Goal: Find specific page/section

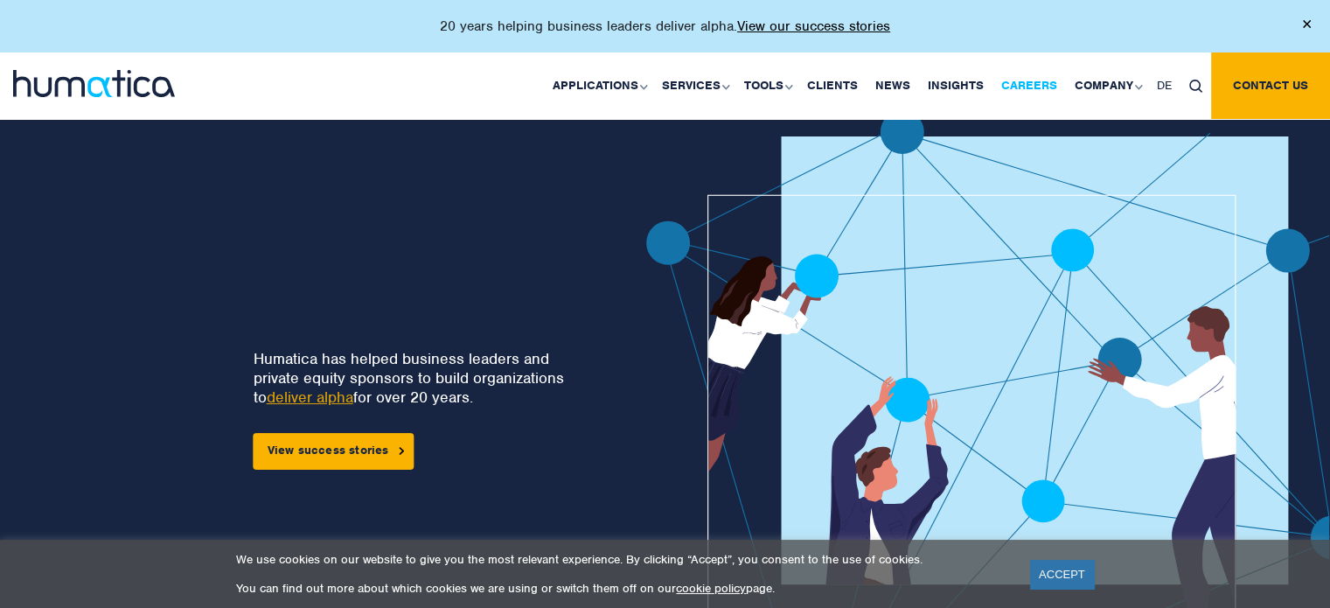
click at [1046, 79] on link "Careers" at bounding box center [1028, 85] width 73 height 66
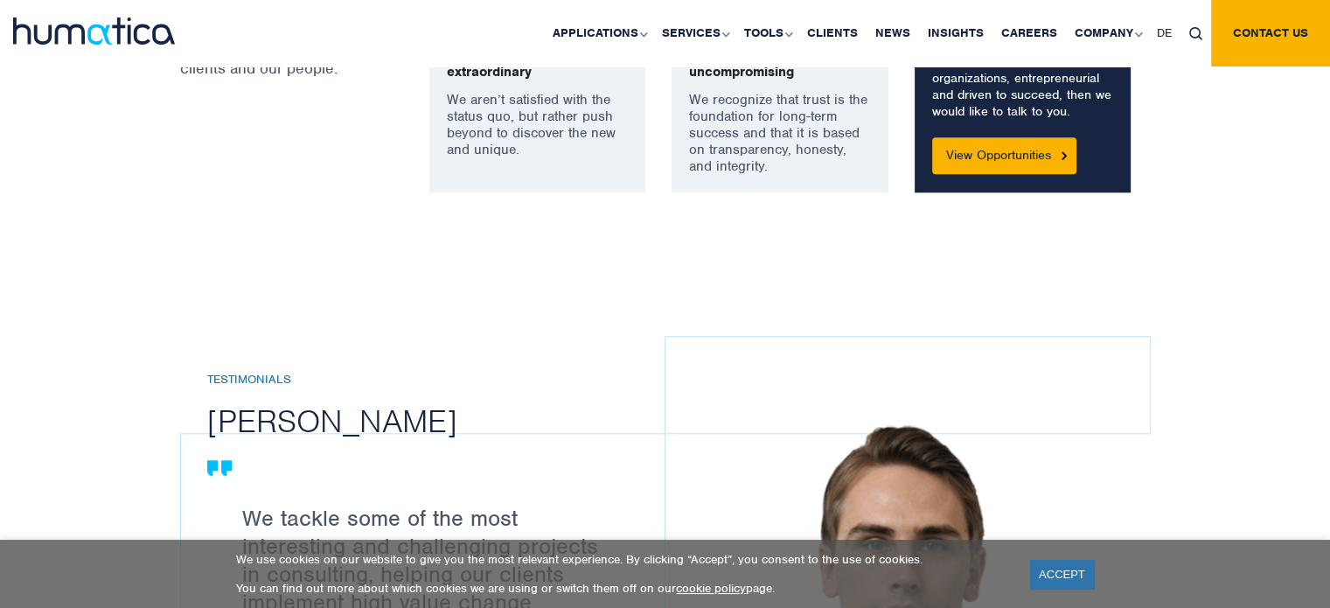
scroll to position [1630, 0]
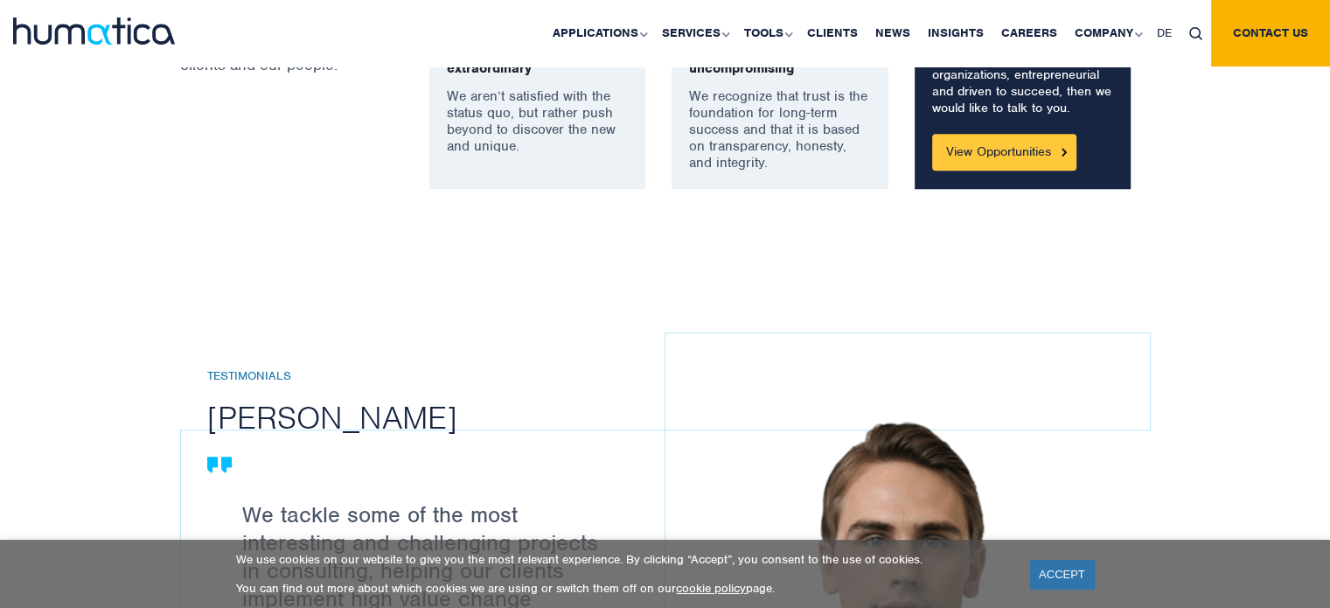
click at [1004, 164] on link "View Opportunities" at bounding box center [1004, 152] width 144 height 37
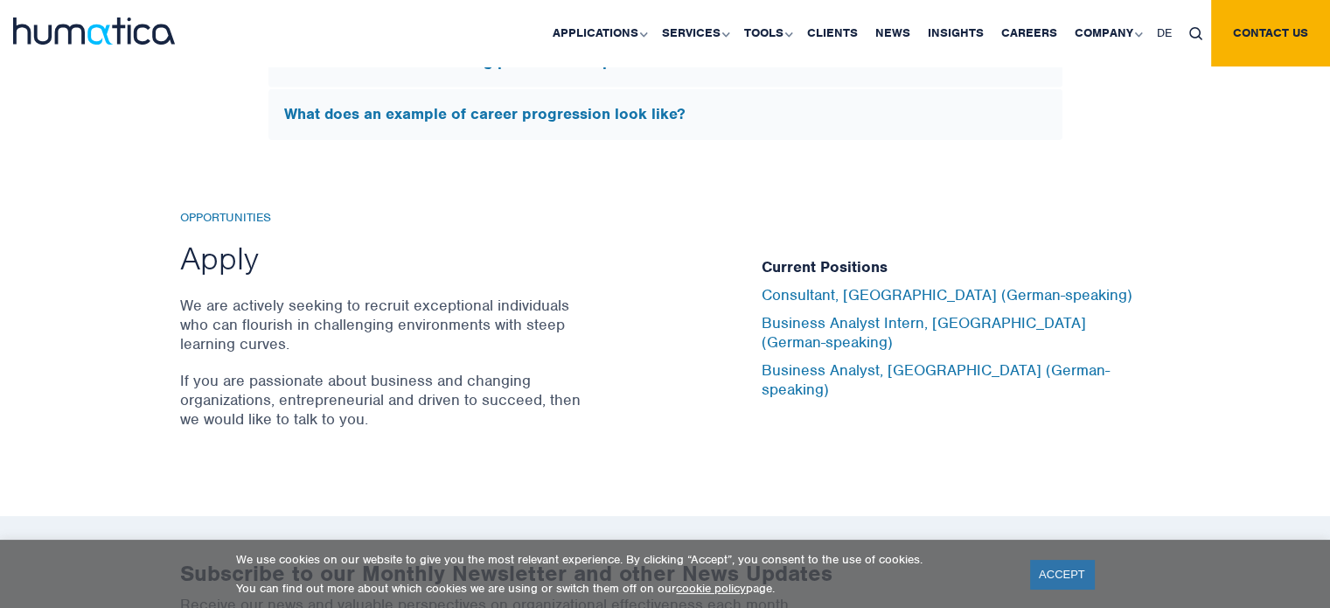
scroll to position [5703, 0]
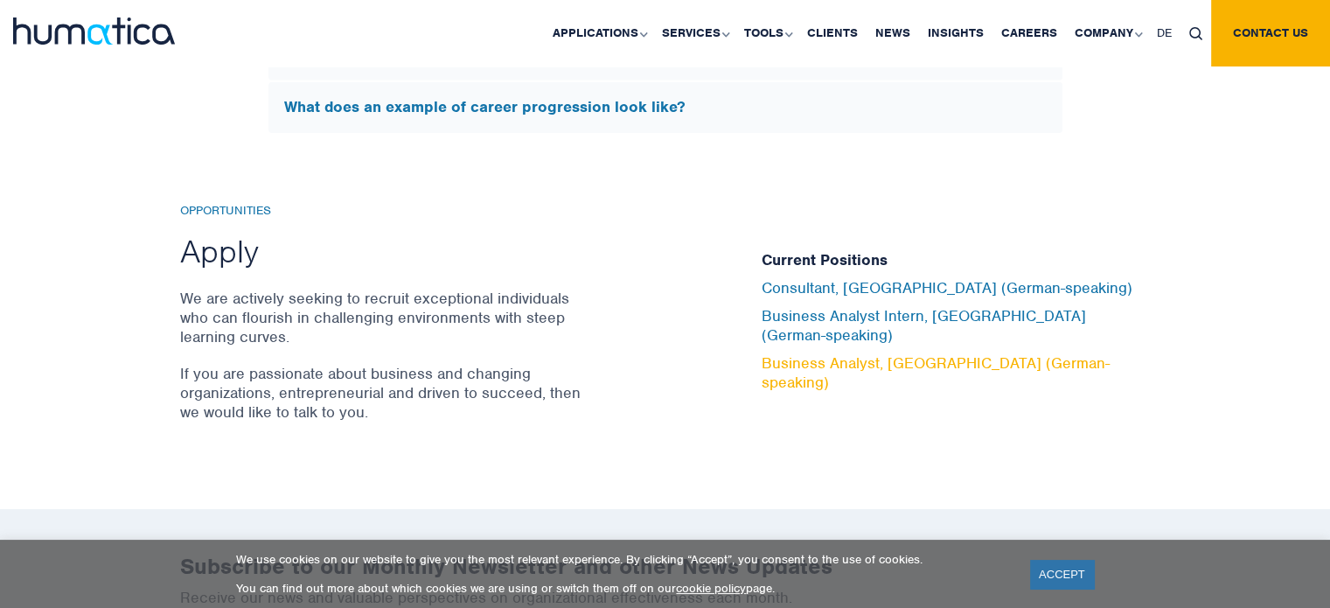
click at [804, 353] on link "Business Analyst, Munich (German-speaking)" at bounding box center [936, 372] width 348 height 38
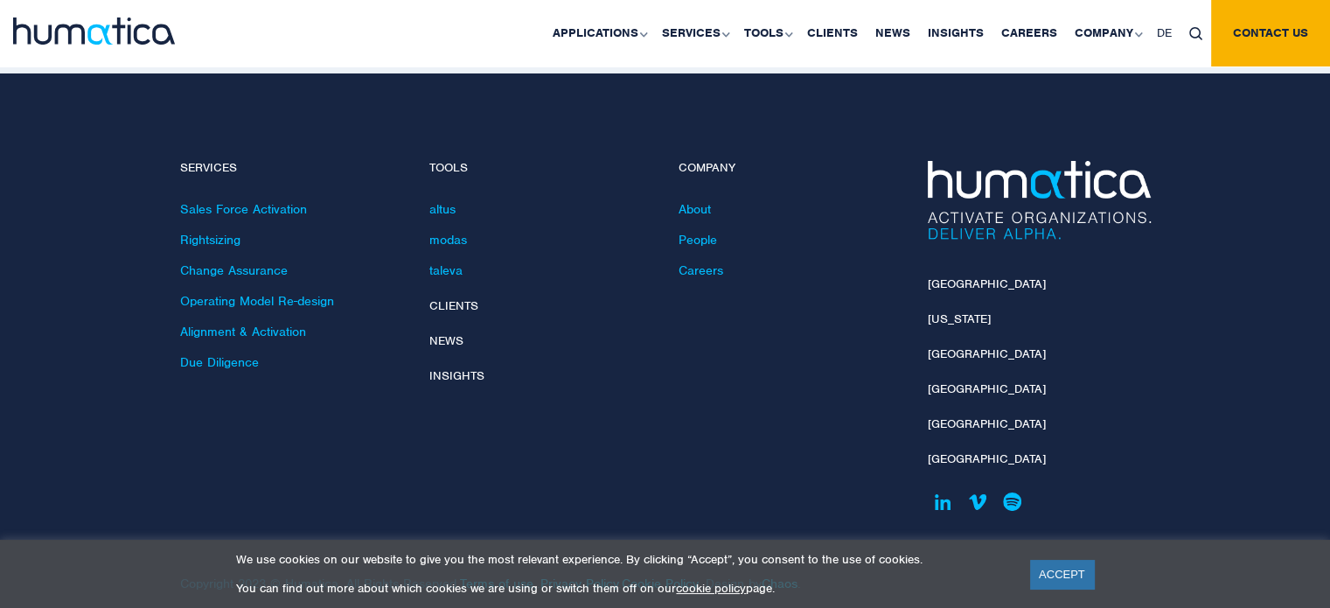
scroll to position [6381, 0]
